Goal: Transaction & Acquisition: Subscribe to service/newsletter

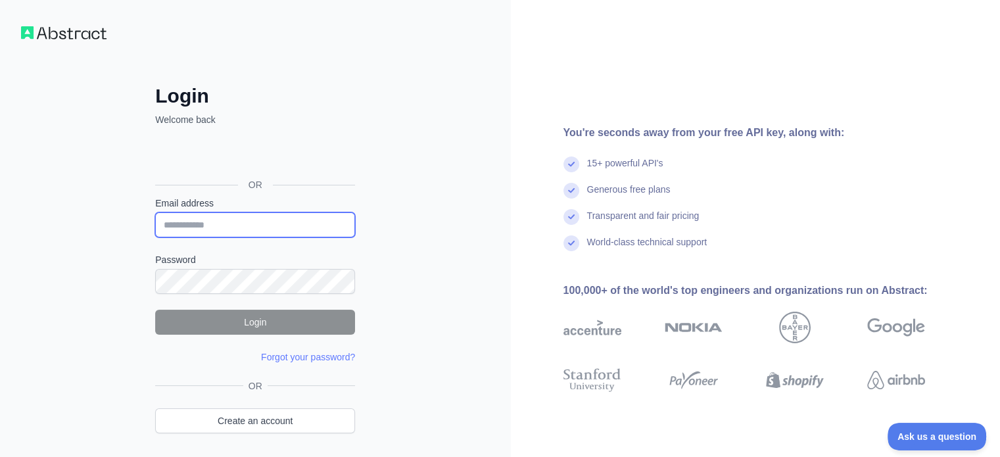
click at [172, 227] on input "Email address" at bounding box center [255, 224] width 200 height 25
type input "**********"
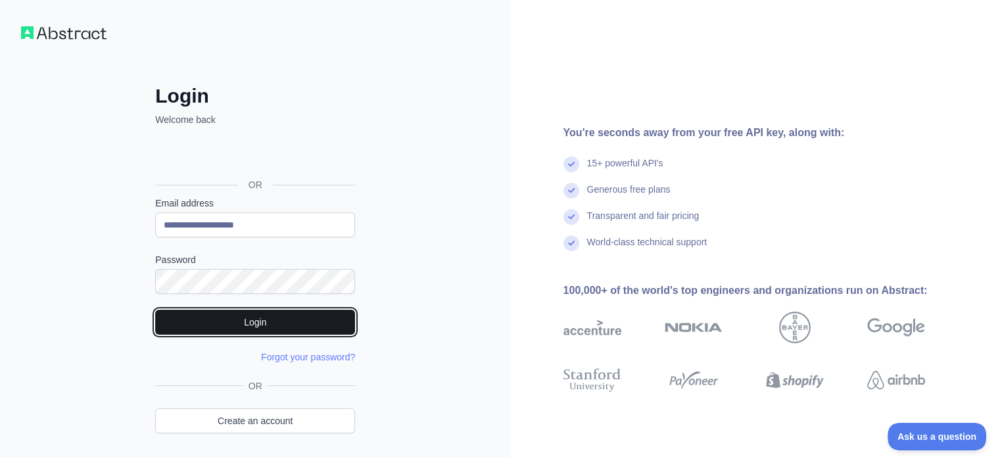
click at [255, 325] on button "Login" at bounding box center [255, 322] width 200 height 25
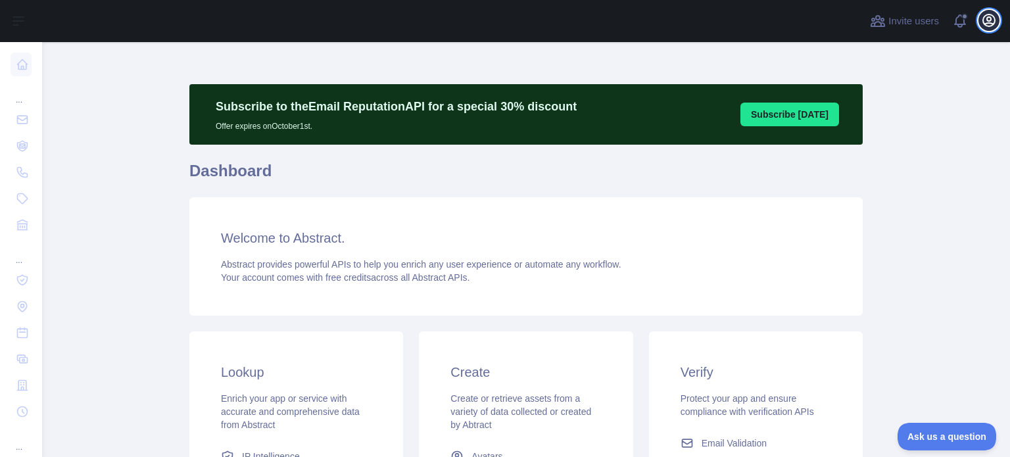
click at [987, 18] on icon "button" at bounding box center [989, 20] width 12 height 12
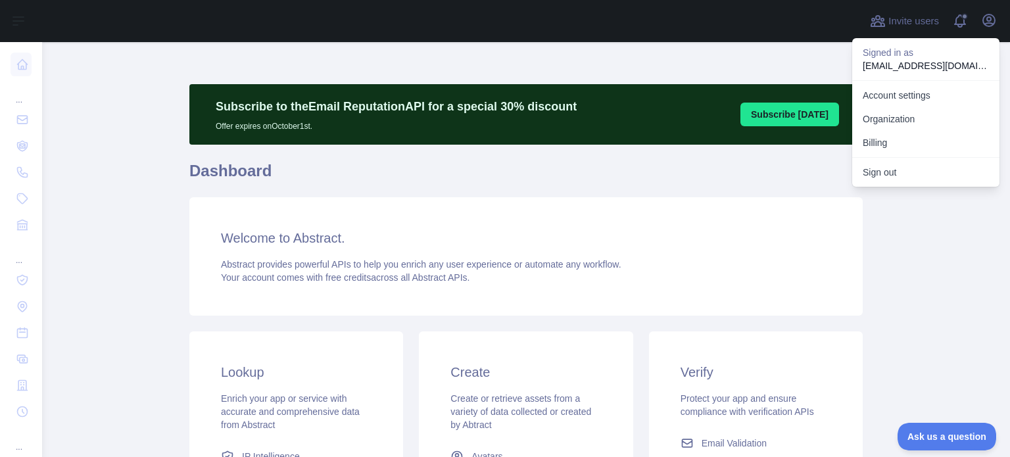
click at [773, 116] on button "Subscribe [DATE]" at bounding box center [789, 115] width 99 height 24
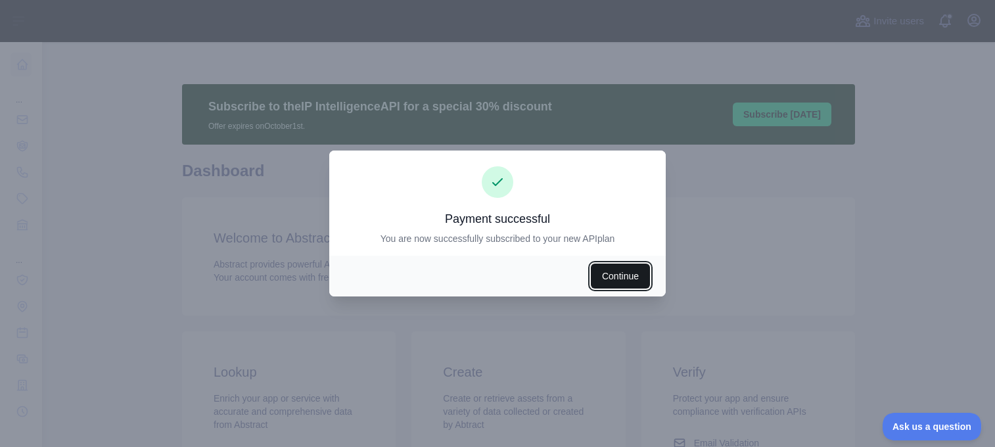
click at [639, 275] on button "Continue" at bounding box center [620, 276] width 59 height 25
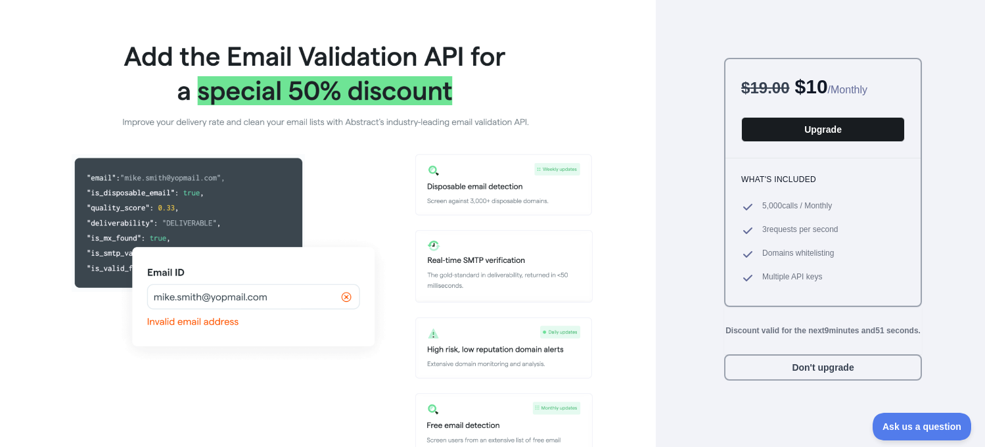
click at [871, 132] on button "Upgrade" at bounding box center [824, 129] width 164 height 25
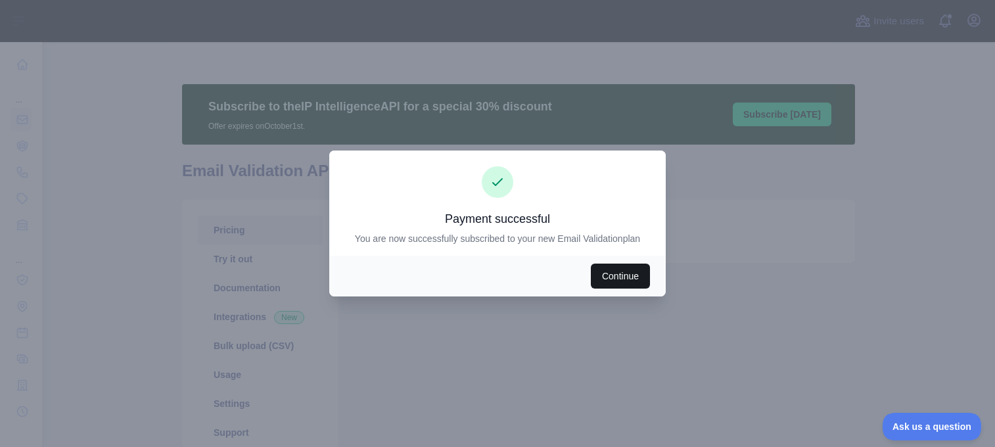
click at [603, 277] on button "Continue" at bounding box center [620, 276] width 59 height 25
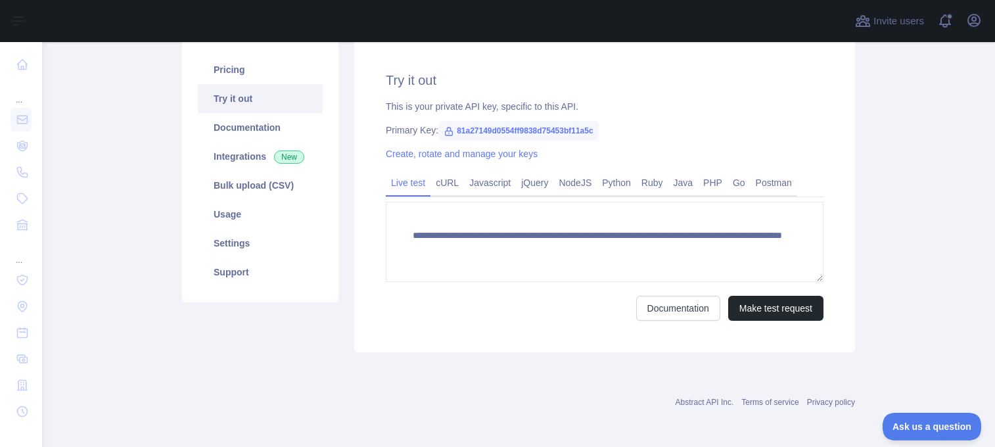
scroll to position [163, 0]
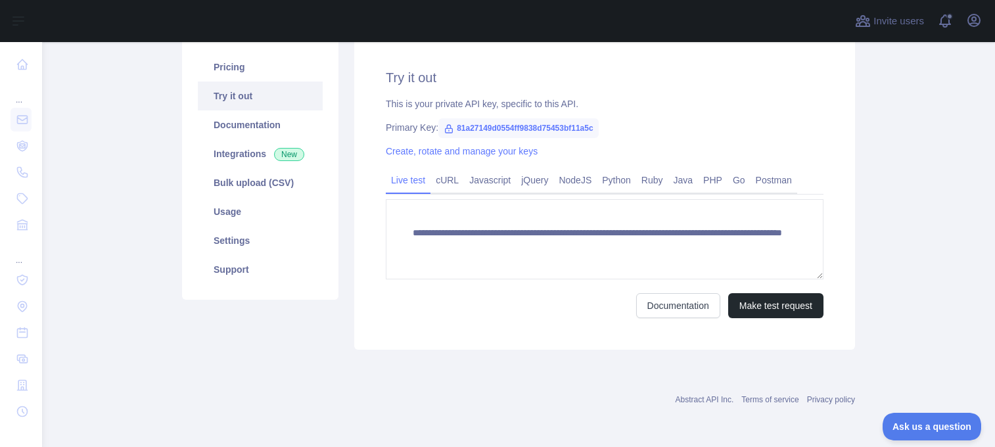
click at [444, 126] on icon at bounding box center [449, 129] width 11 height 11
